Goal: Task Accomplishment & Management: Manage account settings

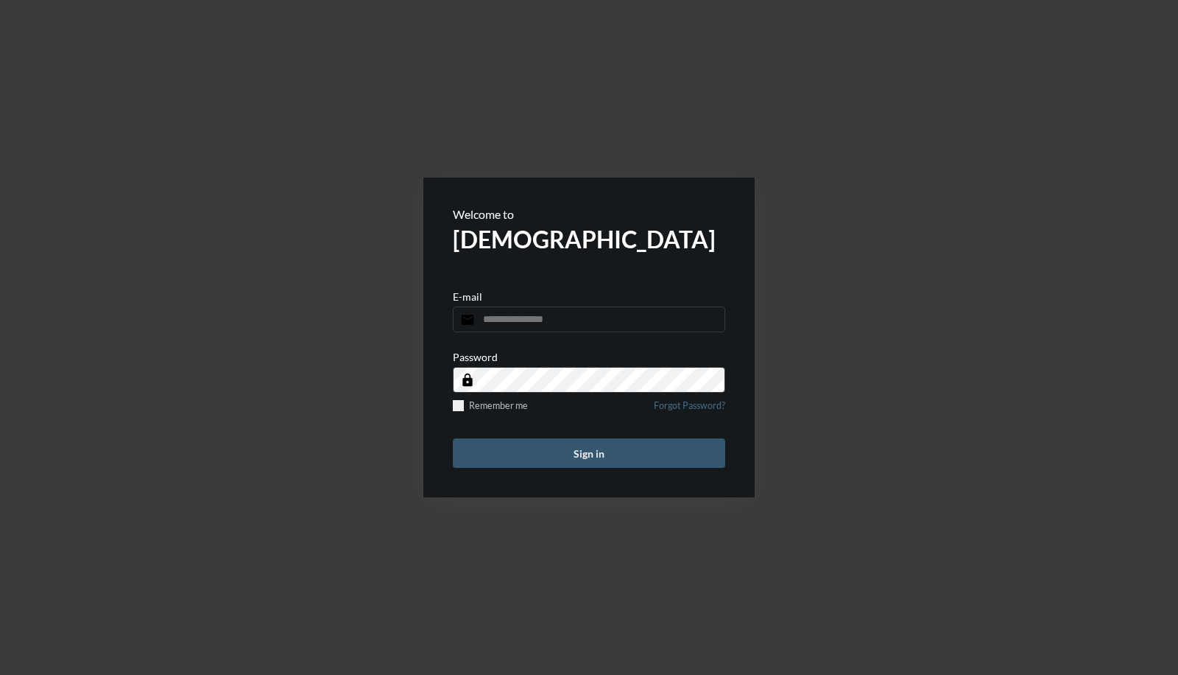
type input "**********"
click at [541, 438] on button "Sign in" at bounding box center [589, 452] width 273 height 29
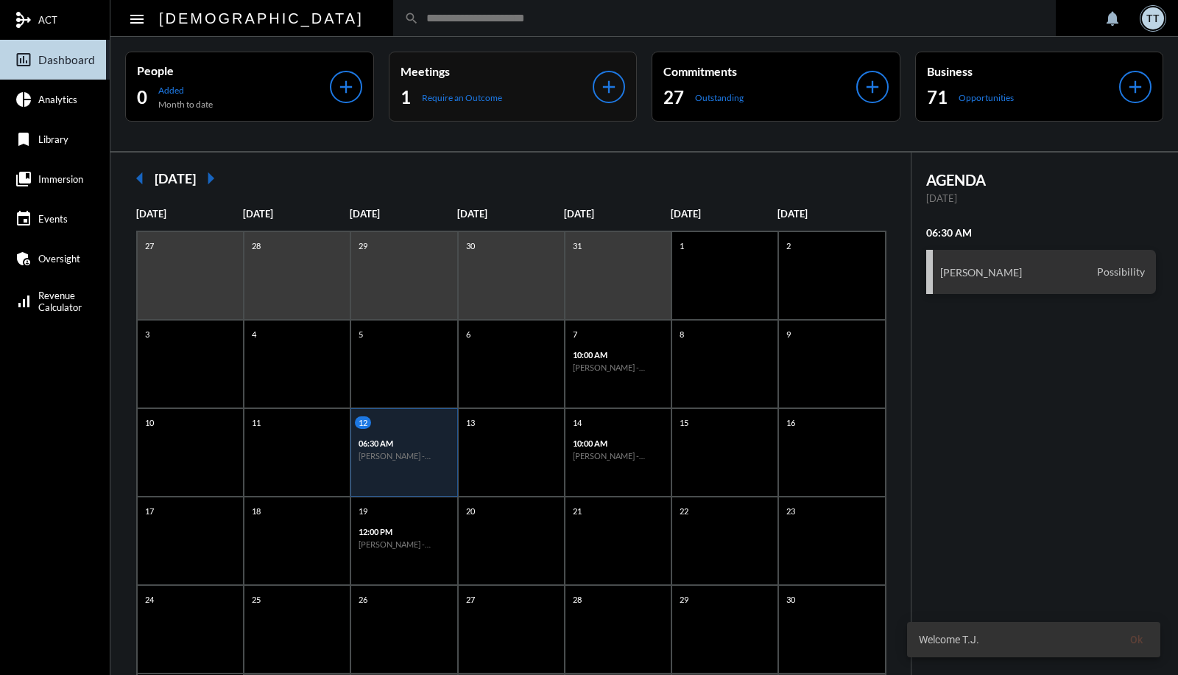
click at [545, 65] on p "Meetings" at bounding box center [497, 71] width 193 height 14
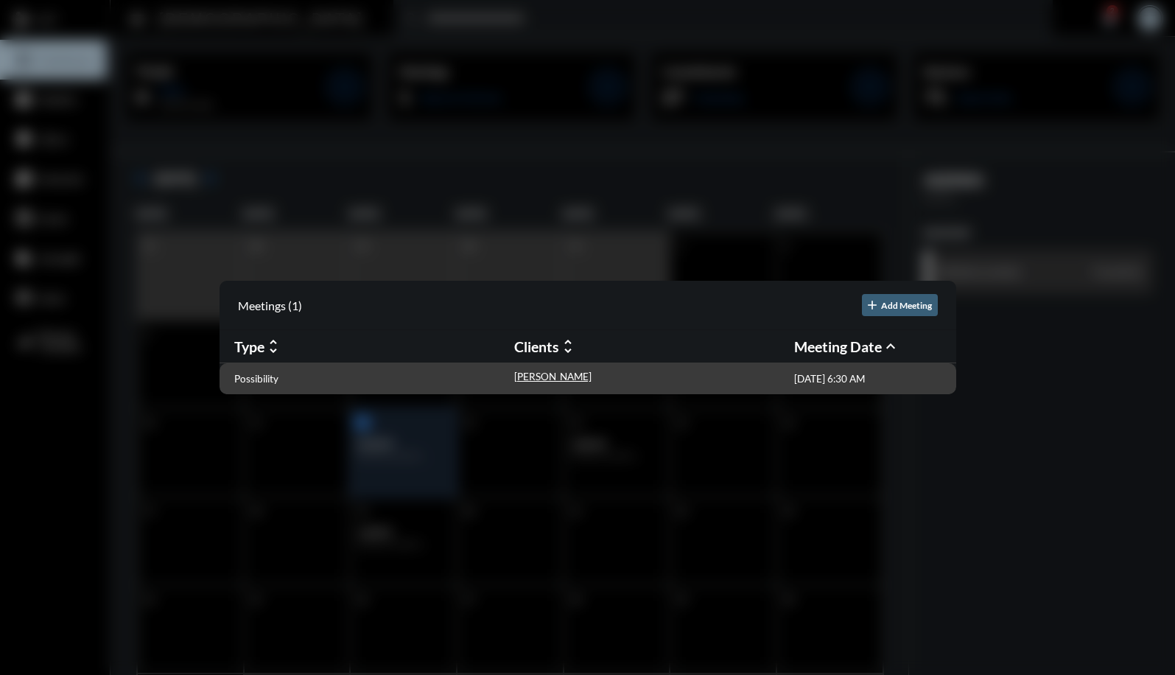
click at [268, 370] on div "Possibility [PERSON_NAME] [DATE] 6:30 AM" at bounding box center [587, 378] width 737 height 31
click at [260, 381] on p "Possibility" at bounding box center [256, 379] width 44 height 12
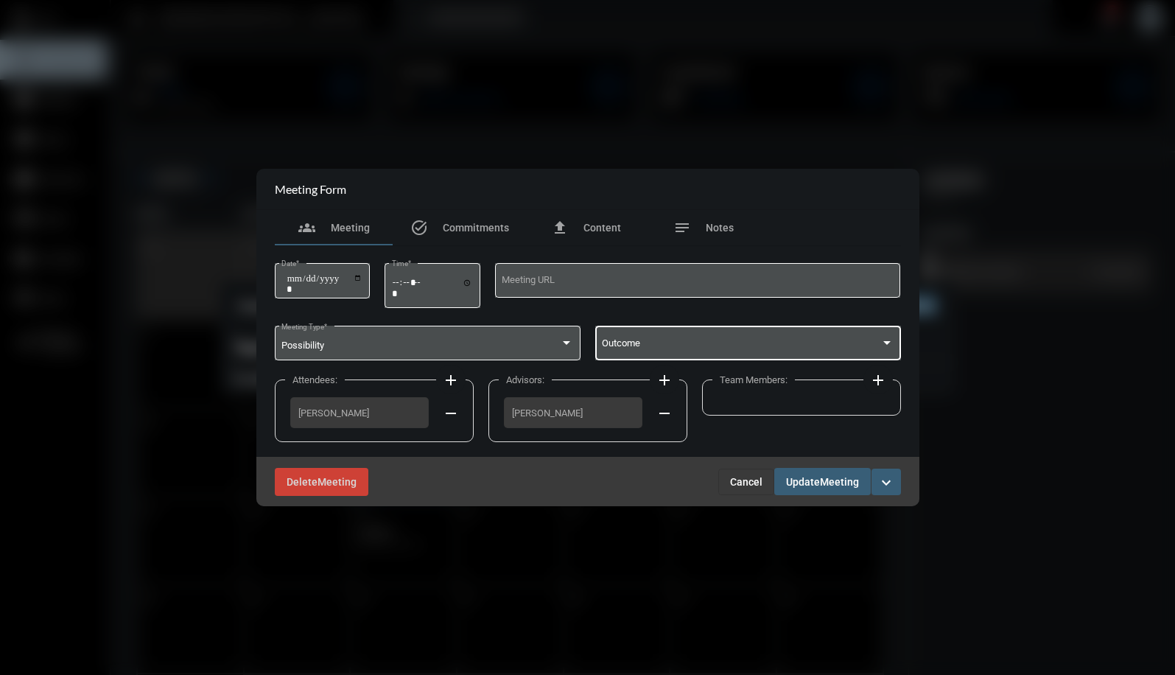
click at [653, 350] on span at bounding box center [741, 345] width 278 height 11
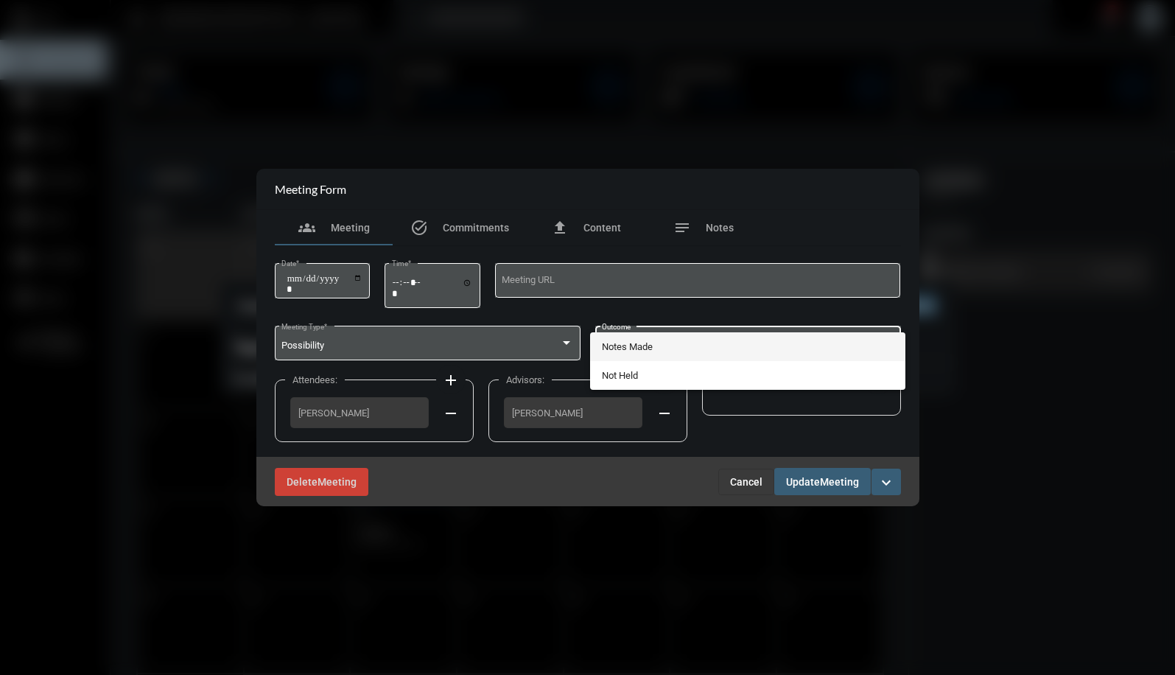
click at [637, 347] on span "Notes Made" at bounding box center [748, 346] width 292 height 29
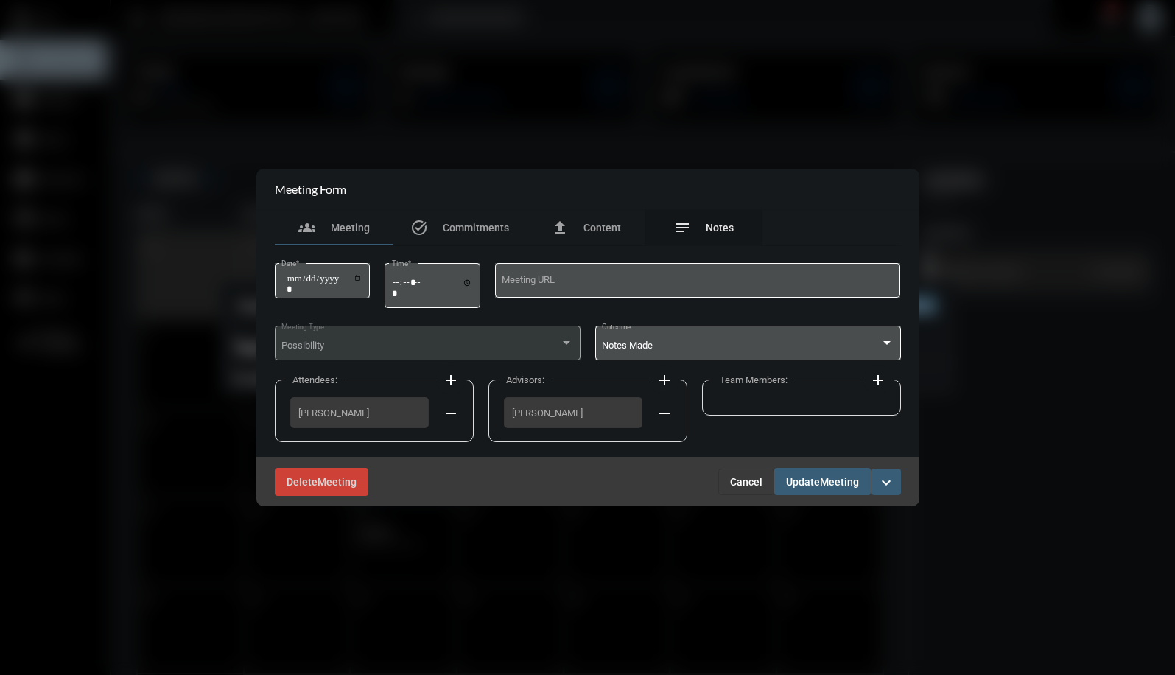
click at [723, 224] on span "Notes" at bounding box center [720, 228] width 28 height 12
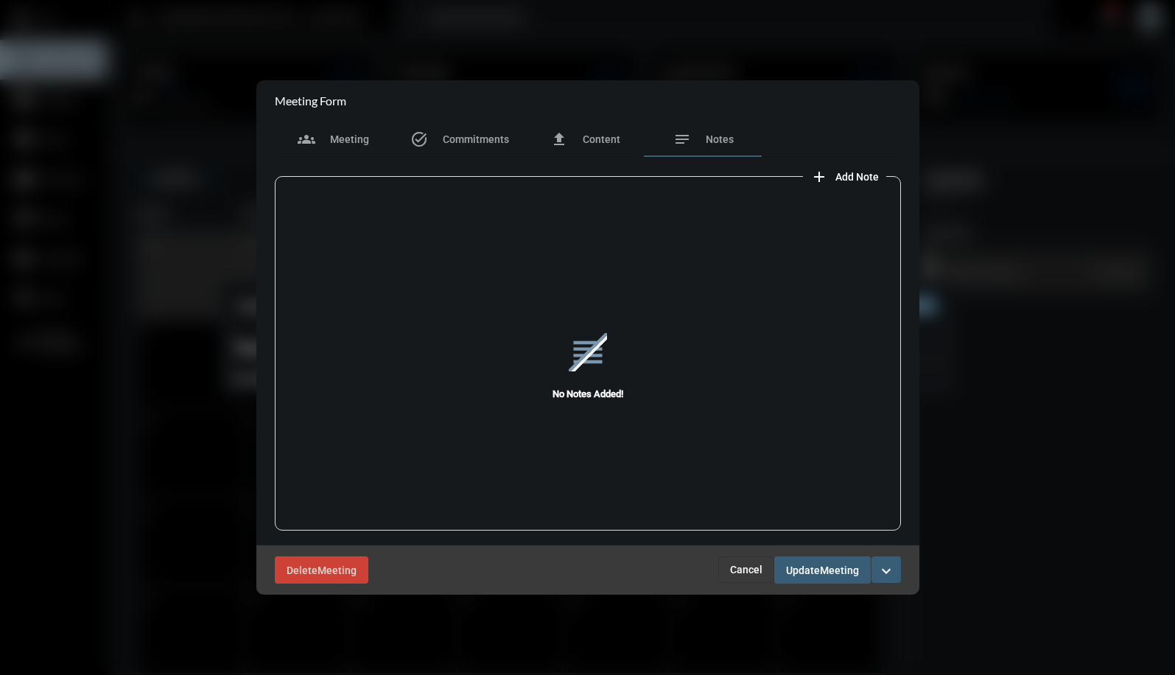
click at [840, 182] on span "Add Note" at bounding box center [856, 177] width 43 height 12
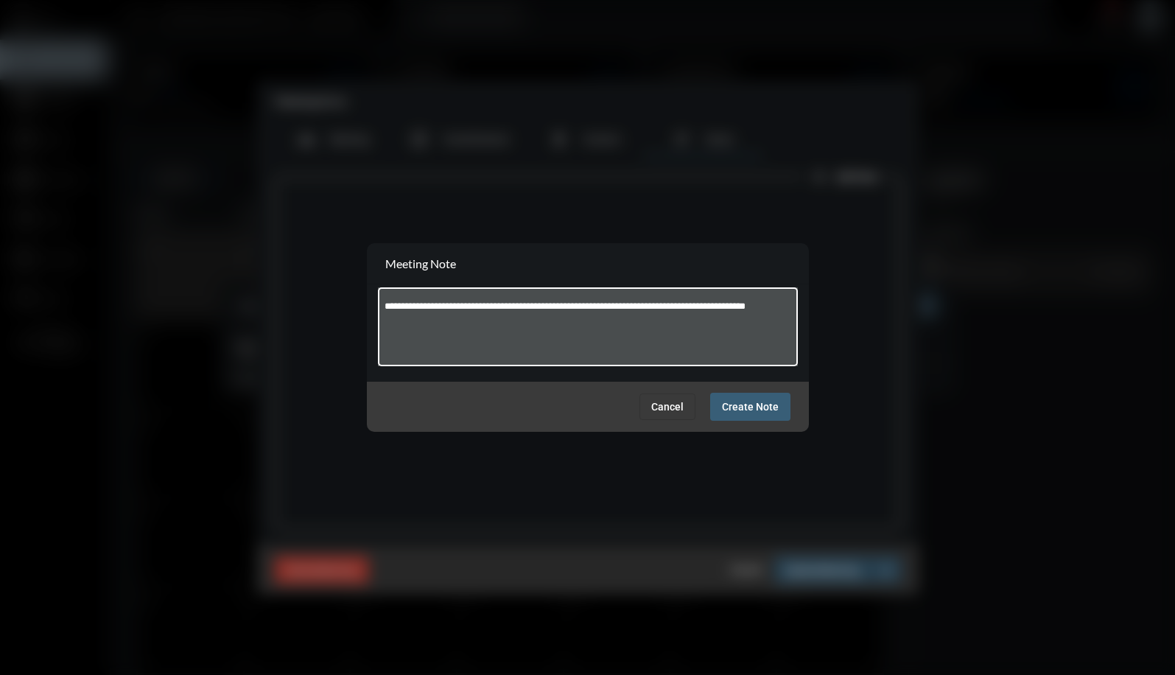
type textarea "**********"
click at [745, 410] on span "Create Note" at bounding box center [750, 407] width 57 height 12
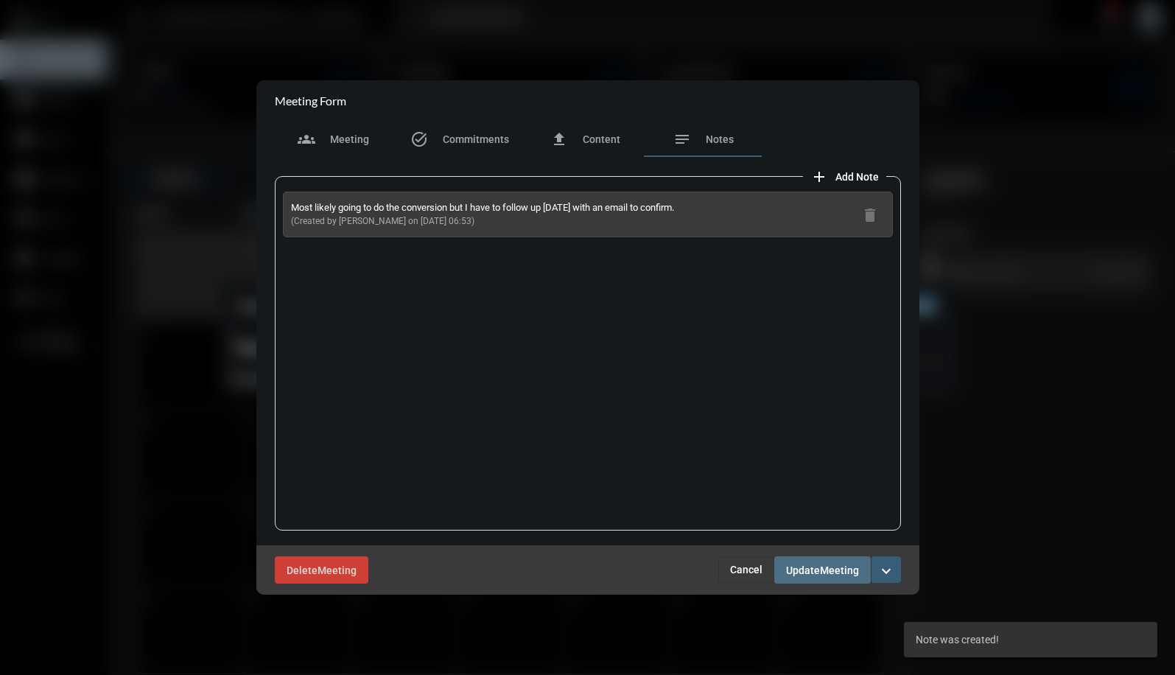
click at [800, 560] on button "Update Meeting" at bounding box center [822, 569] width 96 height 27
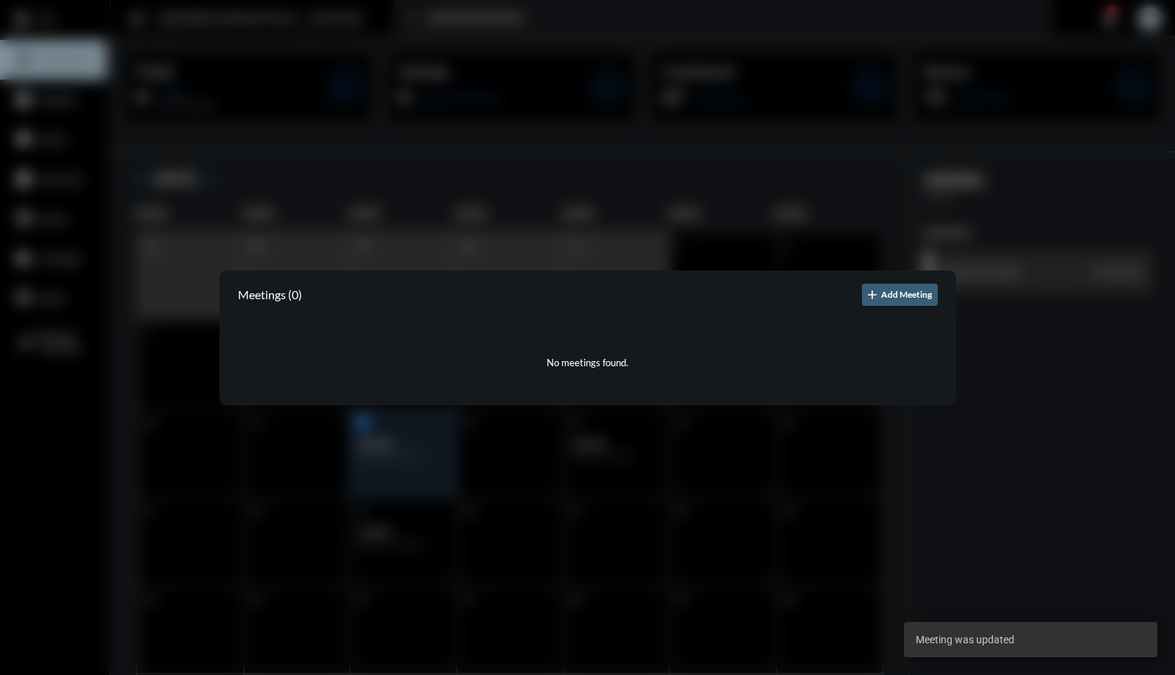
click at [660, 170] on div at bounding box center [587, 337] width 1175 height 675
